Goal: Task Accomplishment & Management: Complete application form

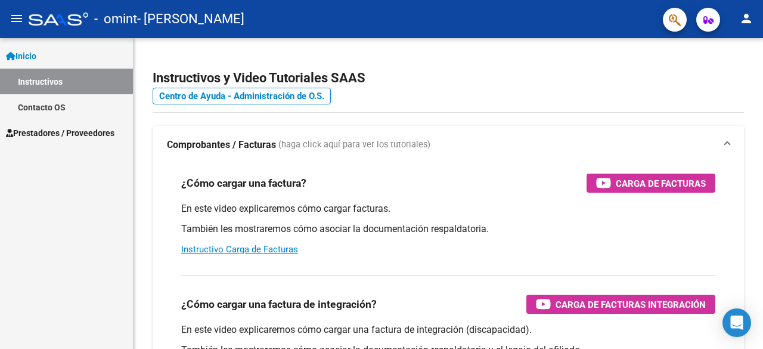
click at [65, 135] on span "Prestadores / Proveedores" at bounding box center [60, 132] width 109 height 13
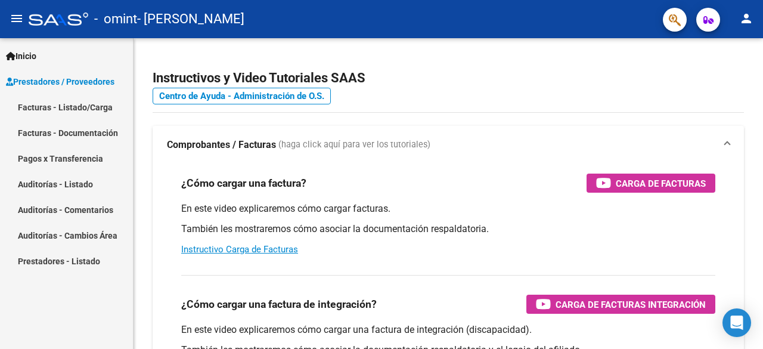
click at [72, 109] on link "Facturas - Listado/Carga" at bounding box center [66, 107] width 133 height 26
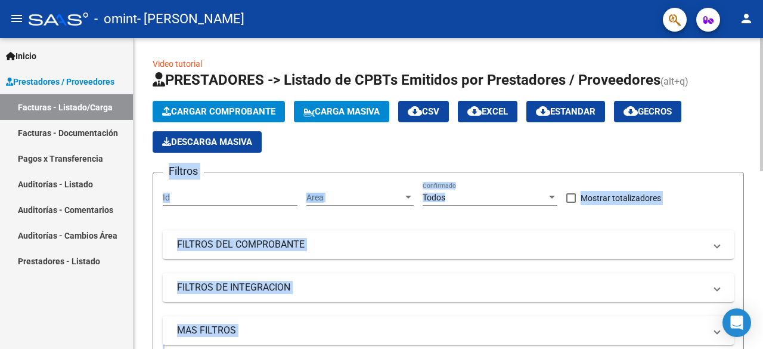
drag, startPoint x: 759, startPoint y: 123, endPoint x: 763, endPoint y: 253, distance: 130.0
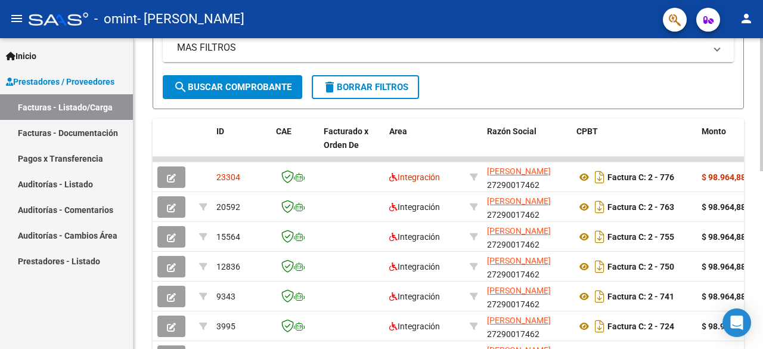
click at [763, 288] on div at bounding box center [761, 228] width 3 height 133
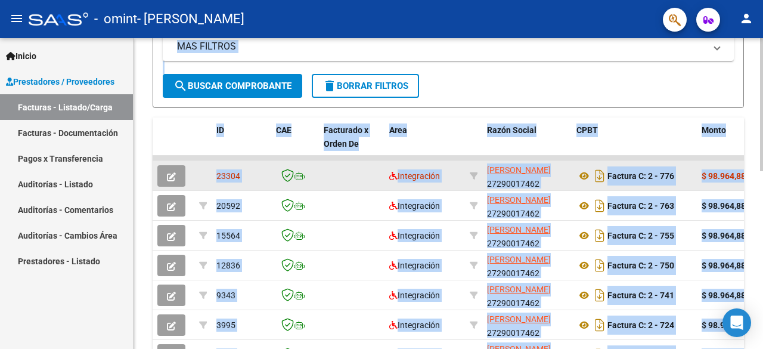
click at [174, 174] on icon "button" at bounding box center [171, 176] width 9 height 9
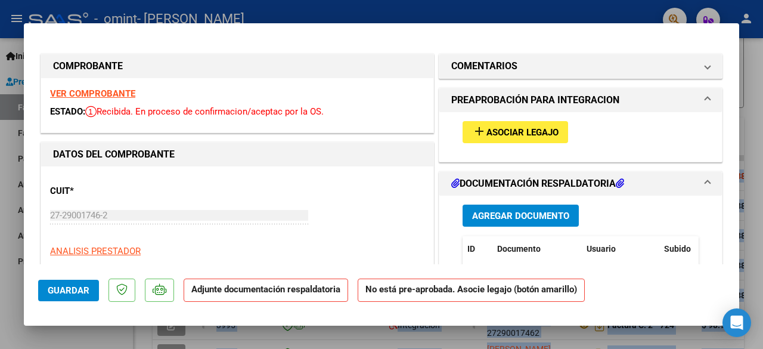
click at [487, 127] on span "Asociar Legajo" at bounding box center [523, 132] width 72 height 11
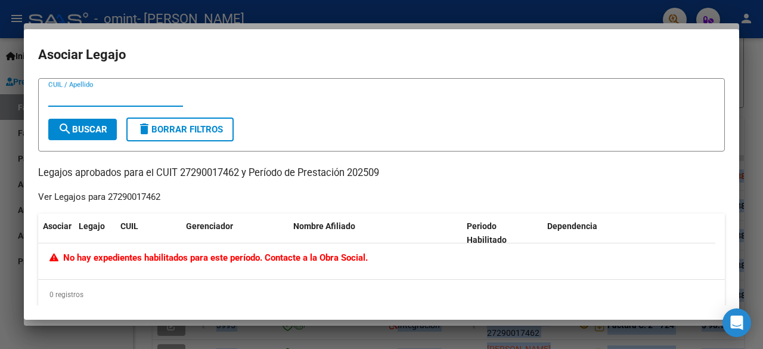
click at [763, 72] on div at bounding box center [381, 174] width 763 height 349
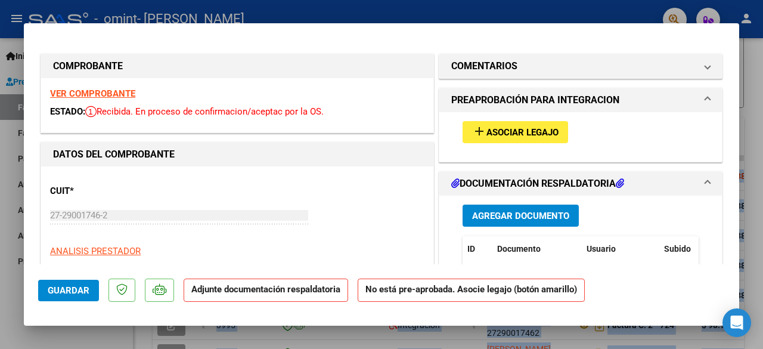
click at [763, 72] on div at bounding box center [381, 174] width 763 height 349
type input "$ 0,00"
